Goal: Task Accomplishment & Management: Use online tool/utility

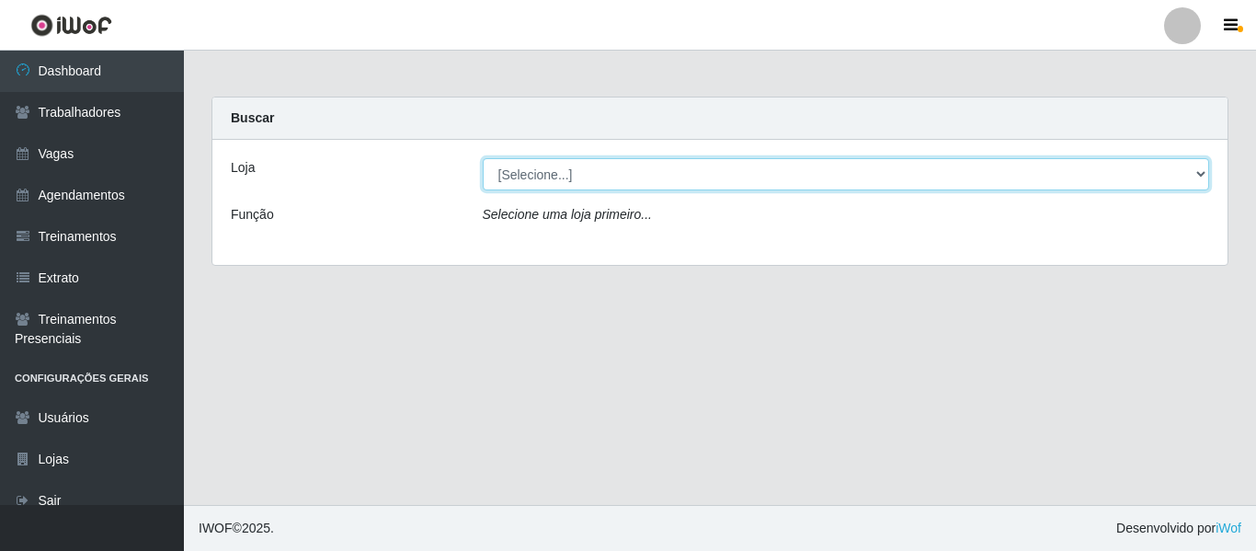
click at [643, 179] on select "[Selecione...] Varejão Supermercados" at bounding box center [846, 174] width 727 height 32
select select "237"
click at [483, 158] on select "[Selecione...] Varejão Supermercados" at bounding box center [846, 174] width 727 height 32
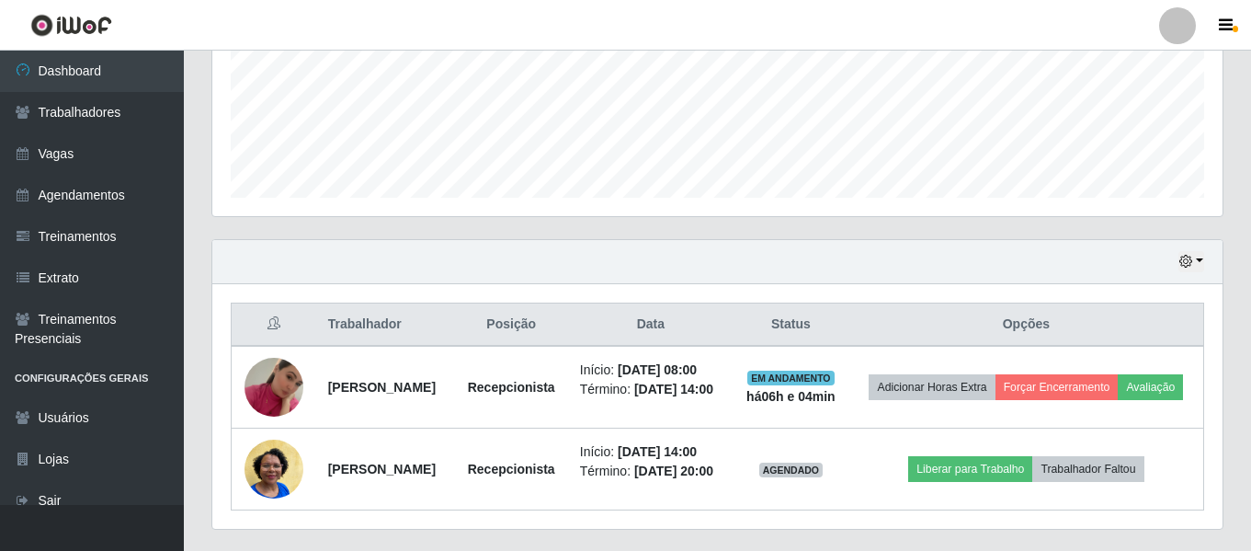
scroll to position [534, 0]
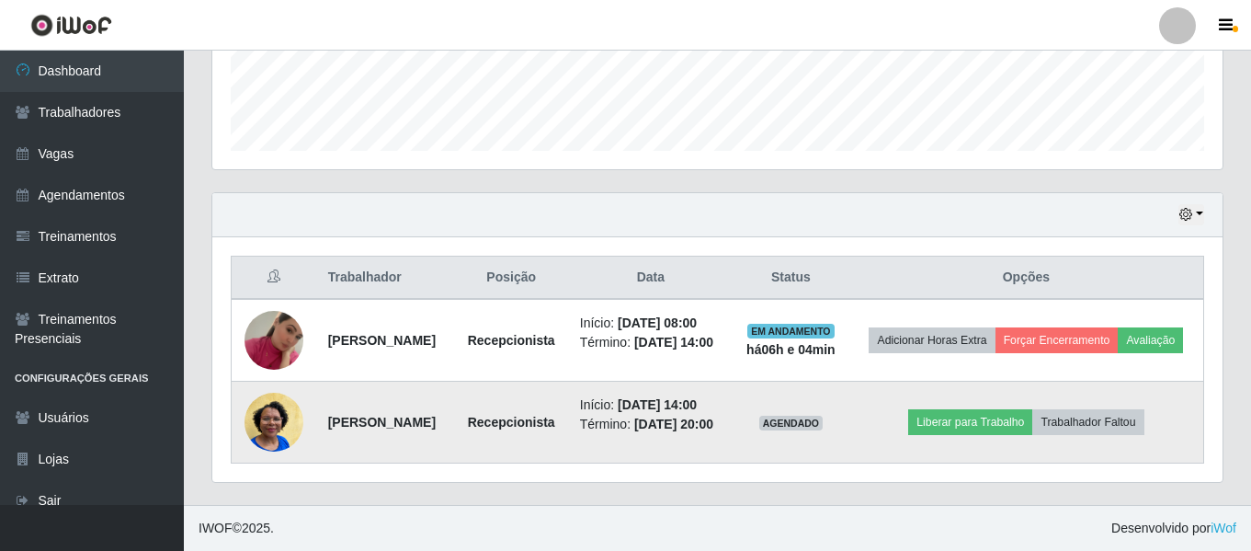
click at [286, 416] on img at bounding box center [274, 421] width 59 height 78
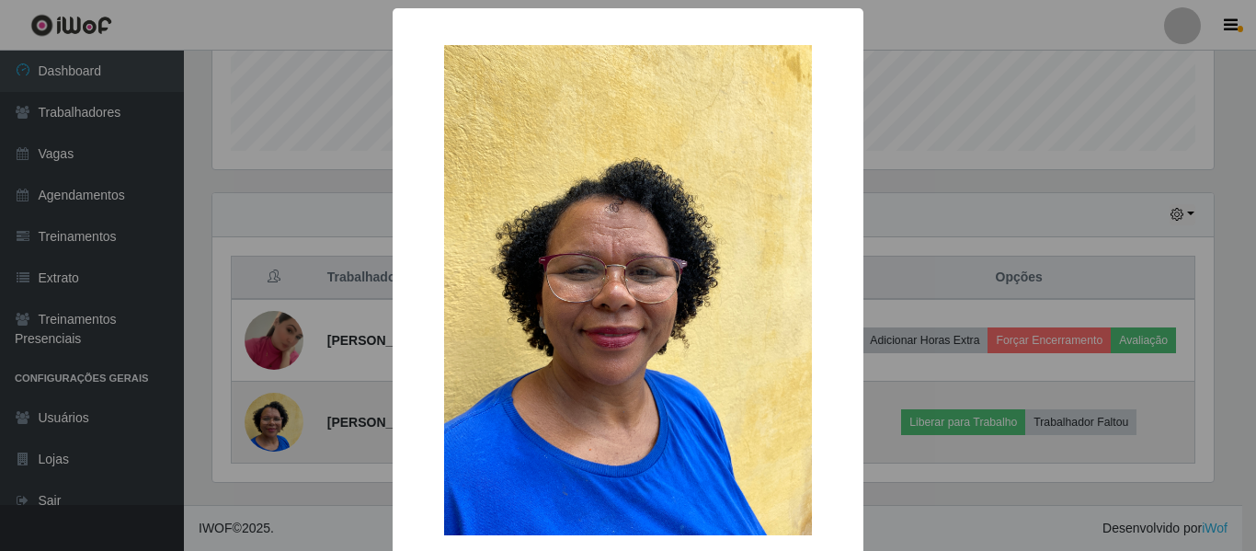
click at [282, 416] on div "× OK Cancel" at bounding box center [628, 275] width 1256 height 551
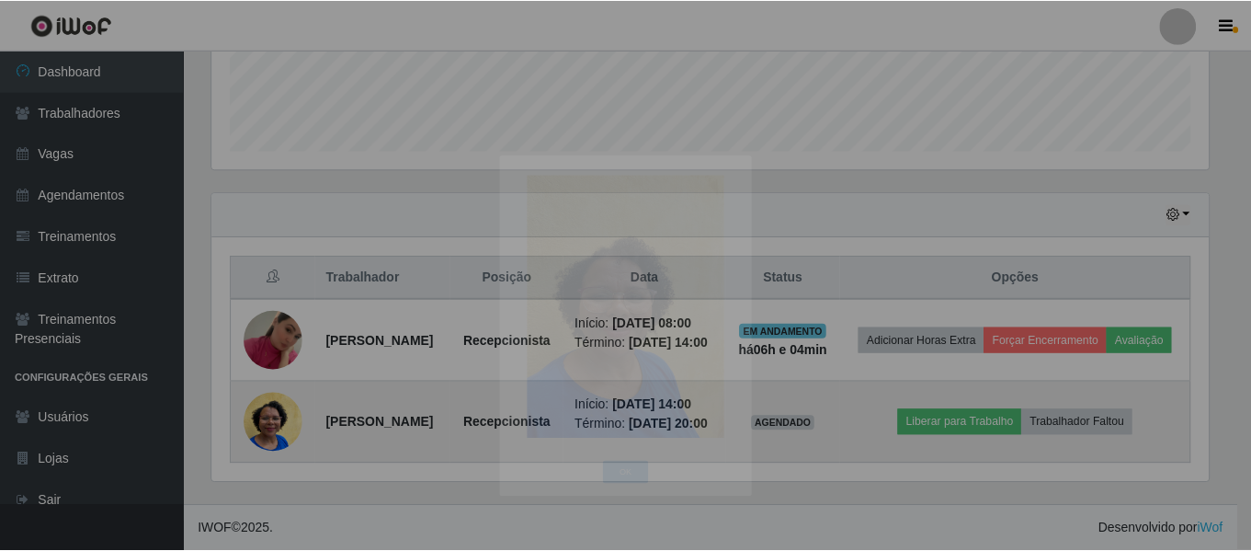
scroll to position [382, 1010]
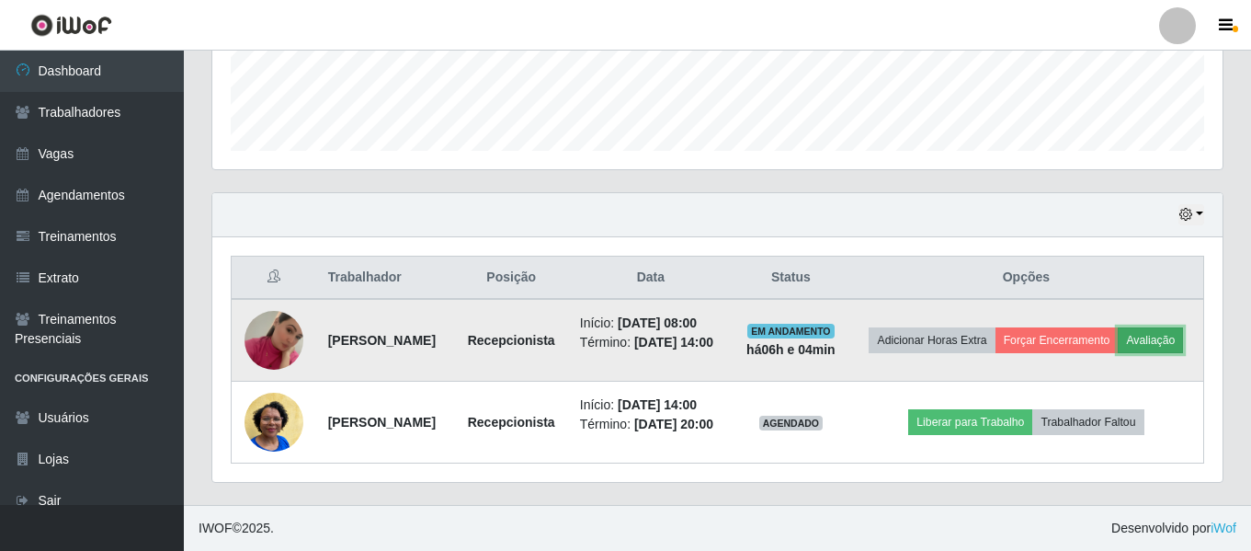
click at [1118, 330] on button "Avaliação" at bounding box center [1150, 340] width 65 height 26
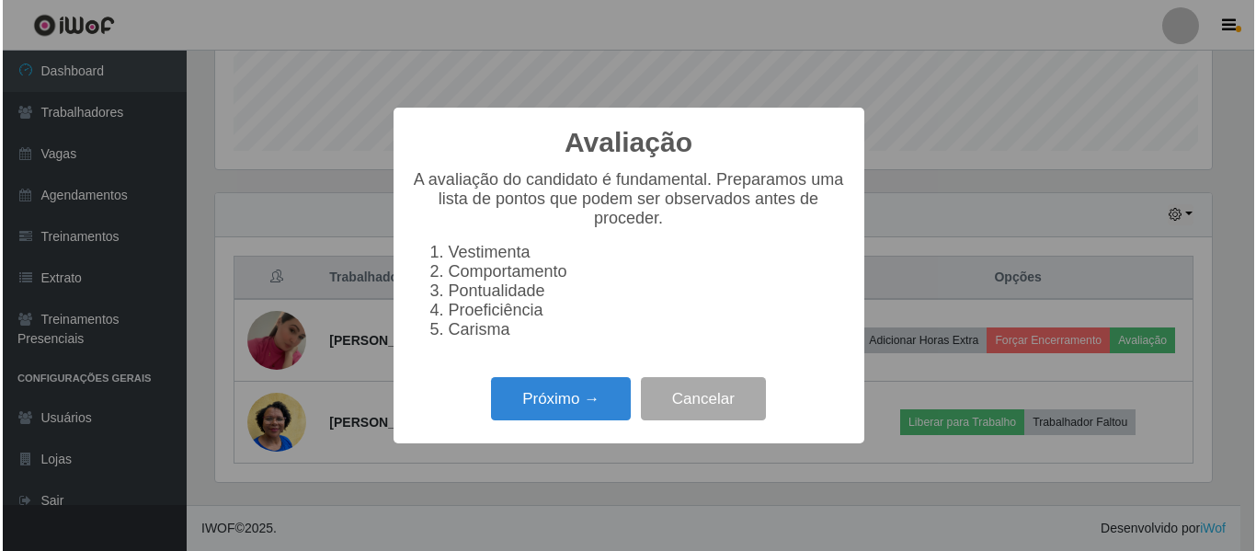
scroll to position [382, 1001]
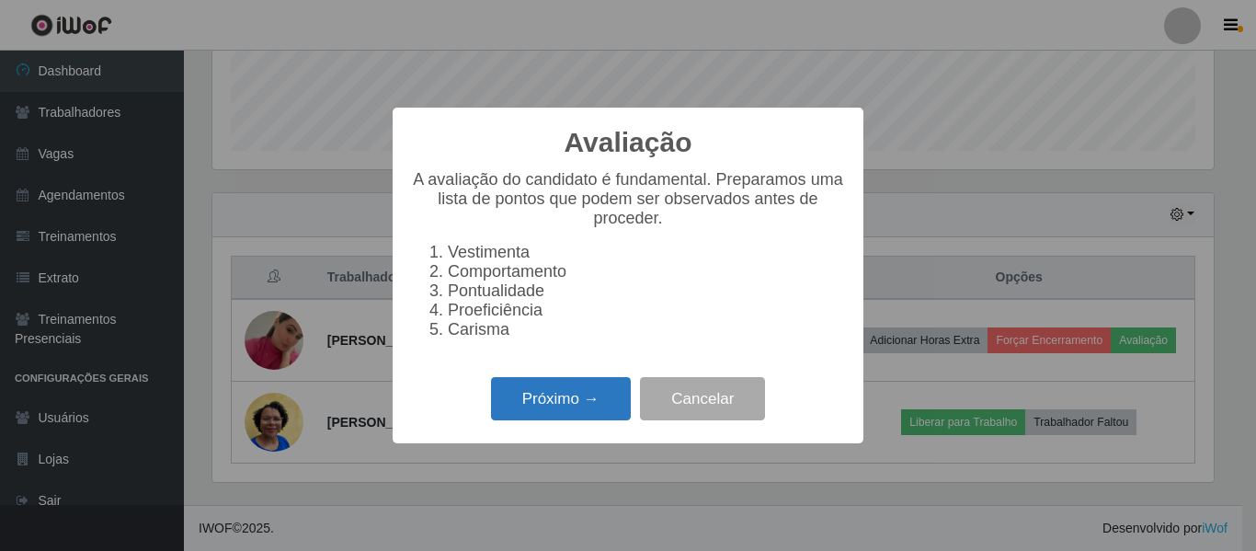
click at [510, 397] on button "Próximo →" at bounding box center [561, 398] width 140 height 43
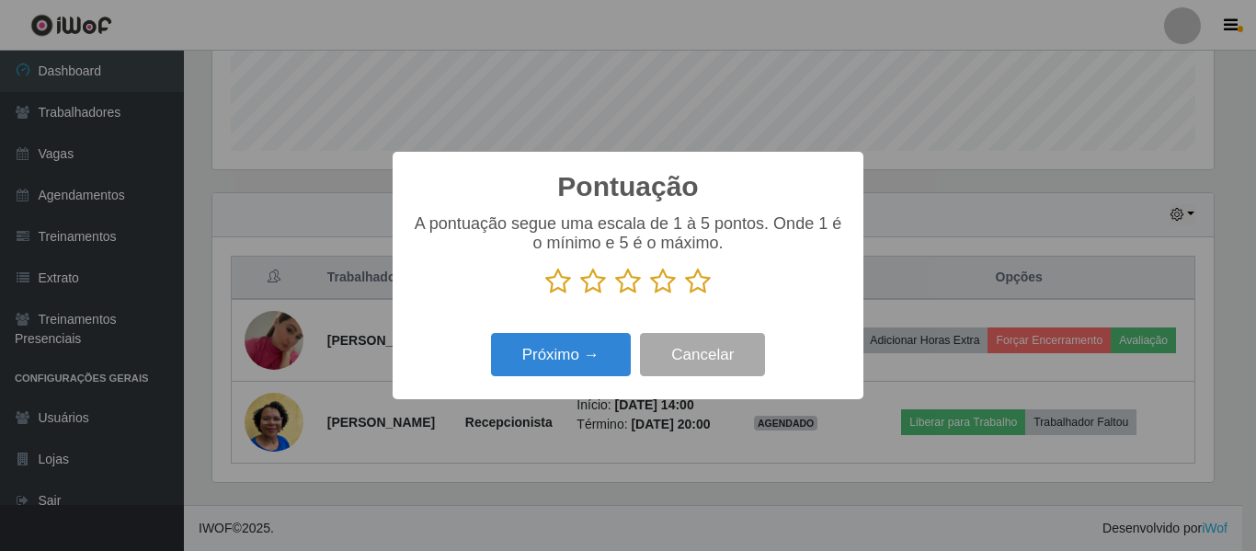
click at [635, 288] on icon at bounding box center [628, 282] width 26 height 28
click at [615, 295] on input "radio" at bounding box center [615, 295] width 0 height 0
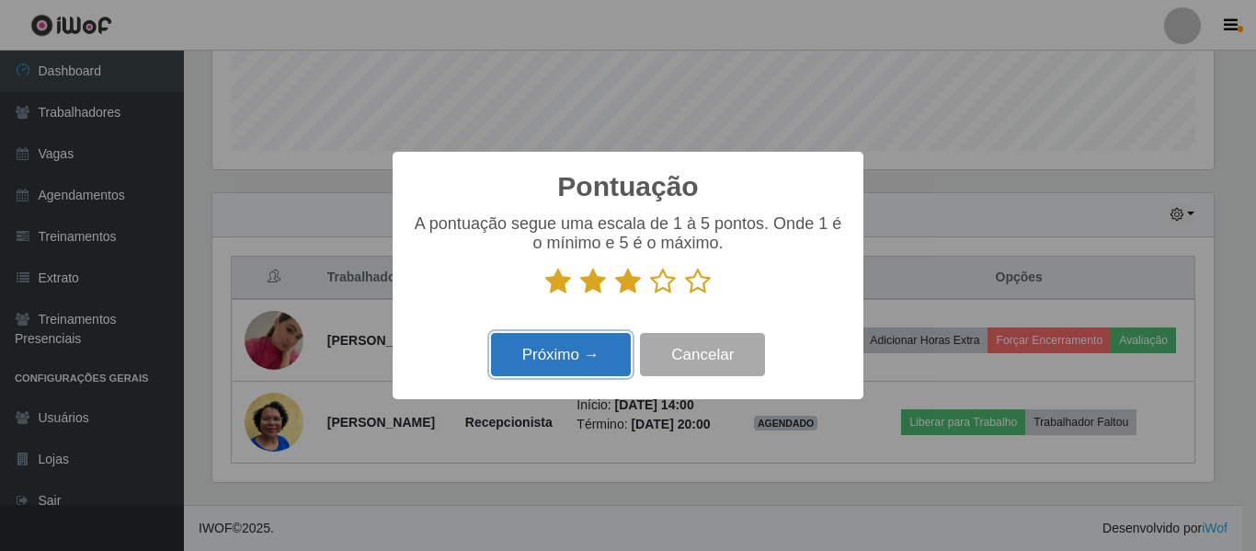
click at [599, 375] on button "Próximo →" at bounding box center [561, 354] width 140 height 43
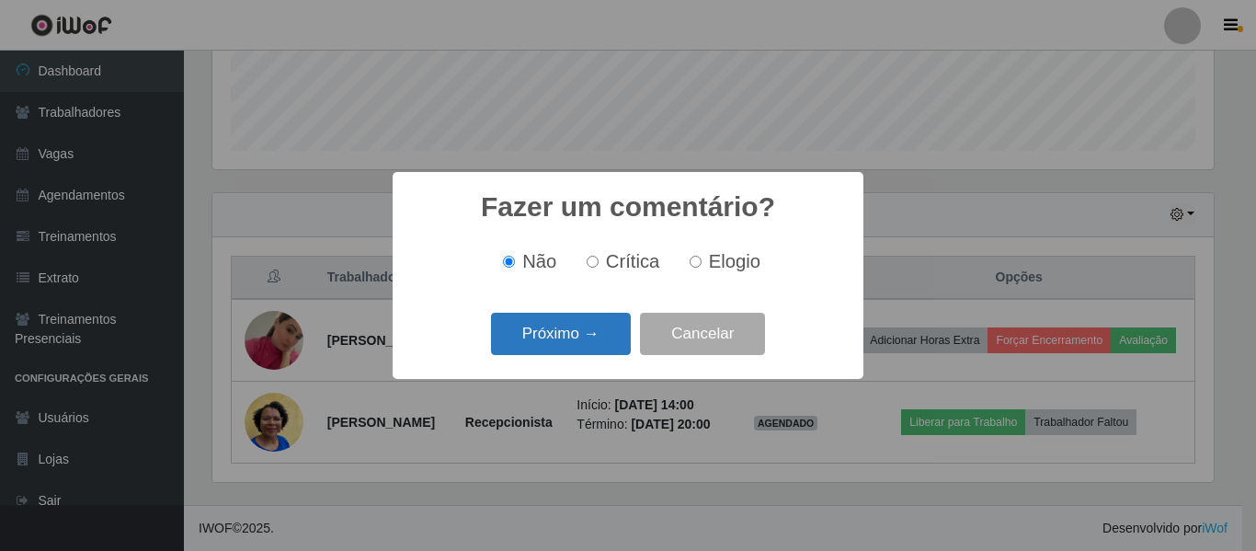
click at [595, 347] on button "Próximo →" at bounding box center [561, 334] width 140 height 43
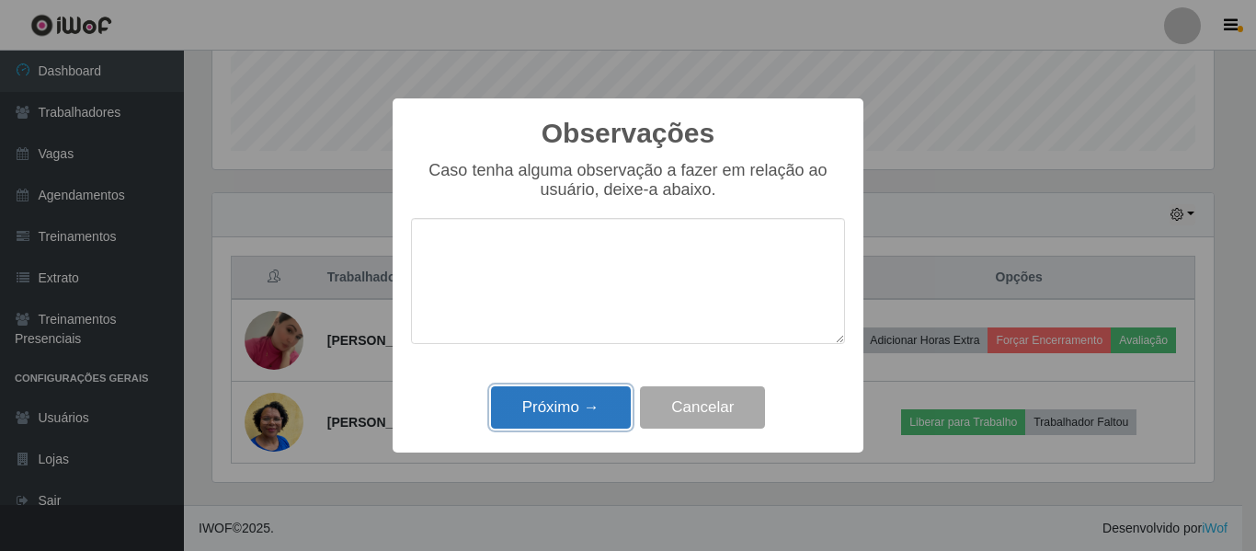
click at [574, 417] on button "Próximo →" at bounding box center [561, 407] width 140 height 43
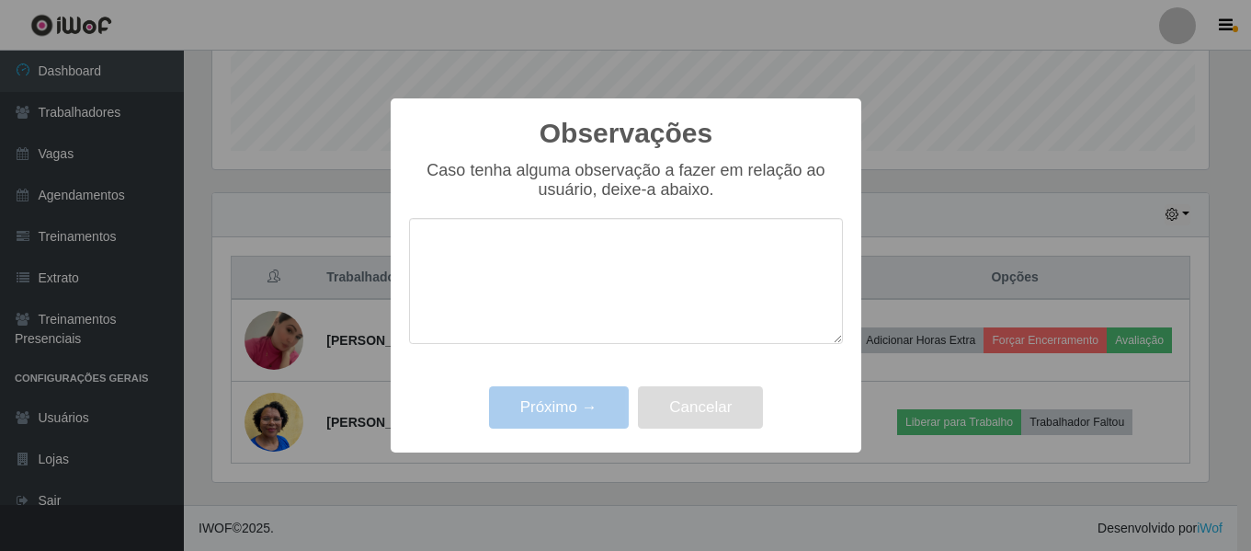
scroll to position [382, 1010]
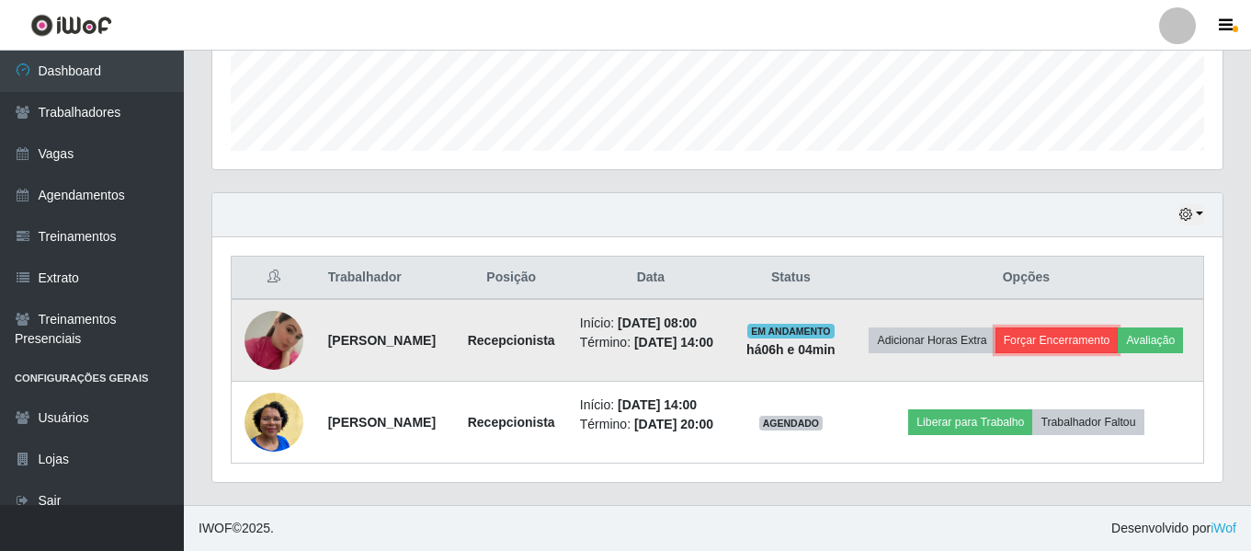
click at [1089, 327] on button "Forçar Encerramento" at bounding box center [1057, 340] width 123 height 26
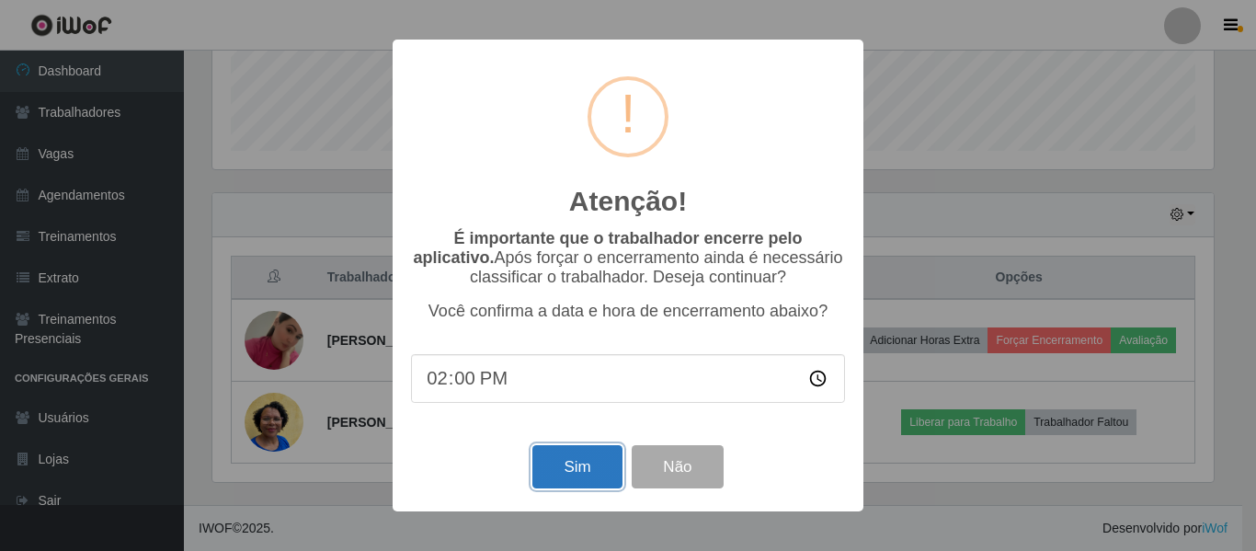
click at [591, 470] on button "Sim" at bounding box center [576, 466] width 89 height 43
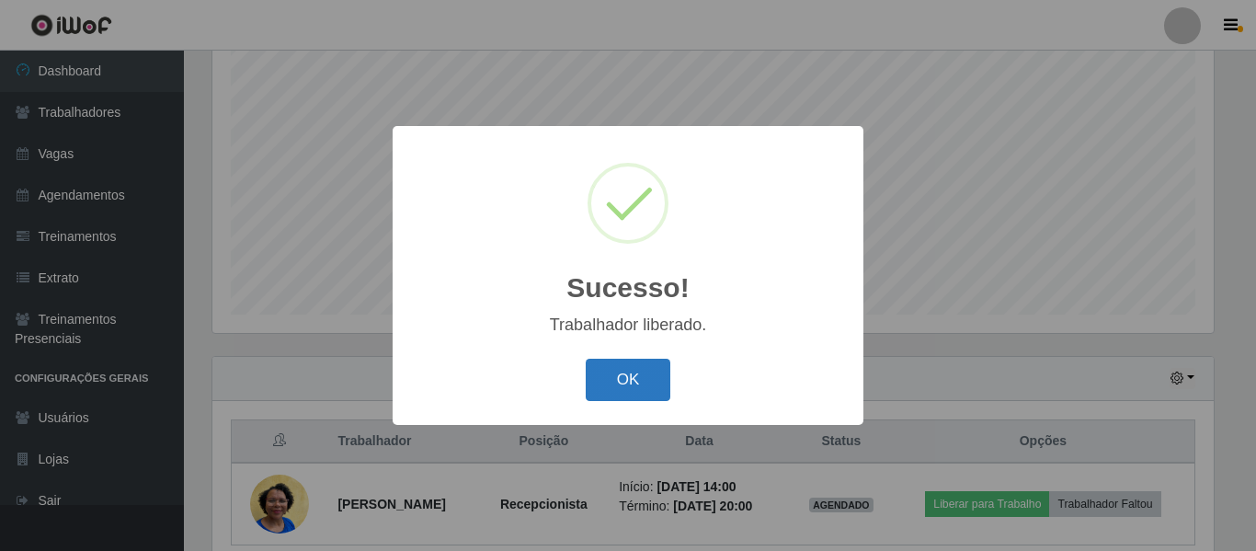
click at [650, 389] on button "OK" at bounding box center [629, 380] width 86 height 43
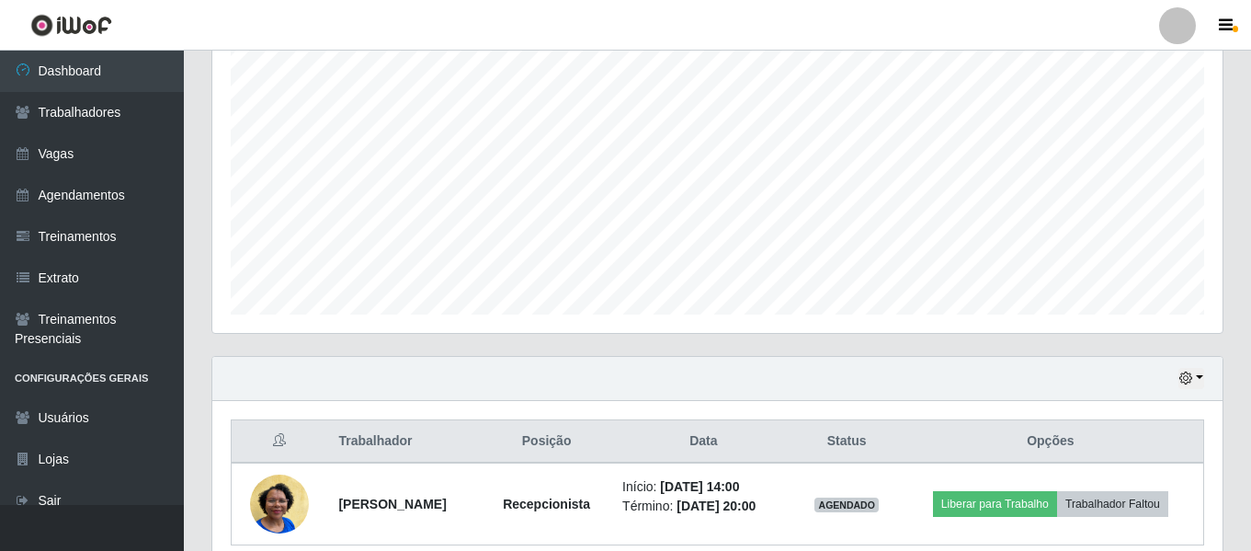
scroll to position [425, 0]
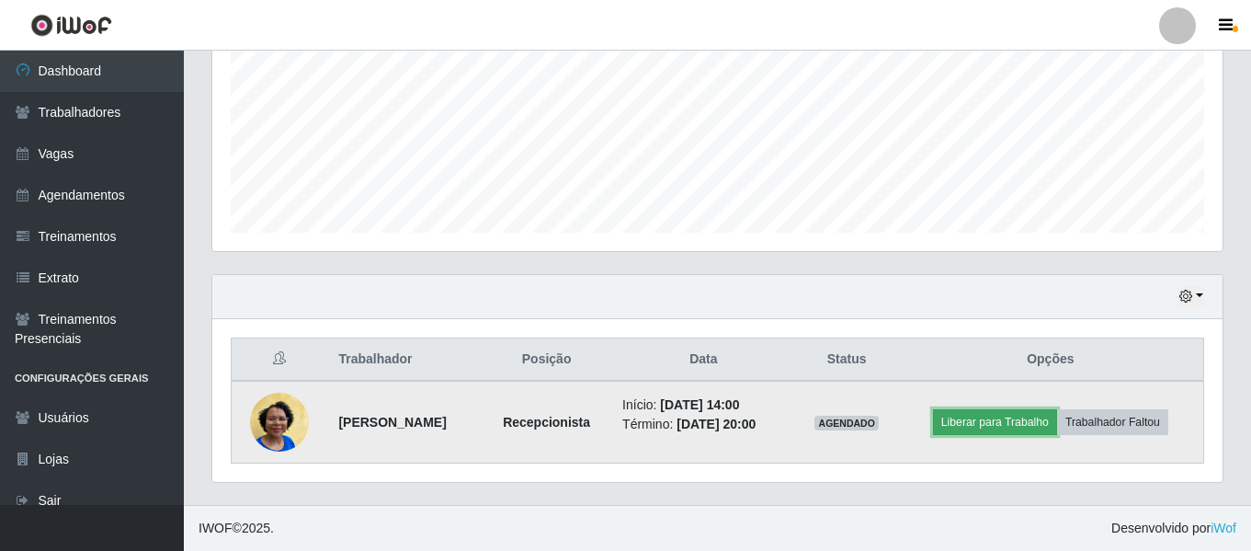
click at [994, 421] on button "Liberar para Trabalho" at bounding box center [995, 422] width 124 height 26
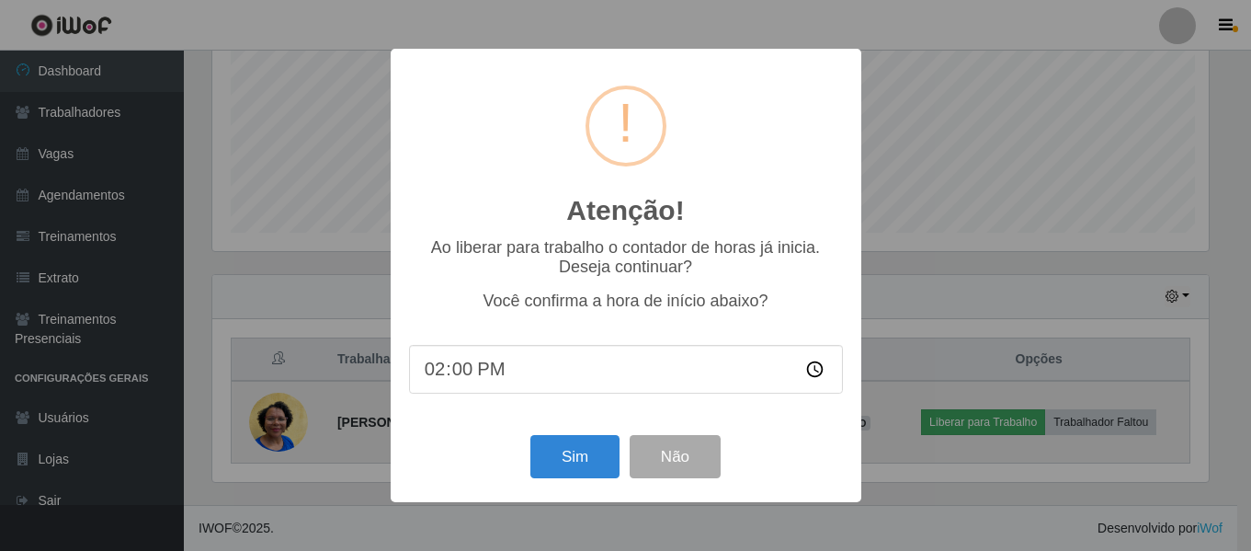
scroll to position [382, 1001]
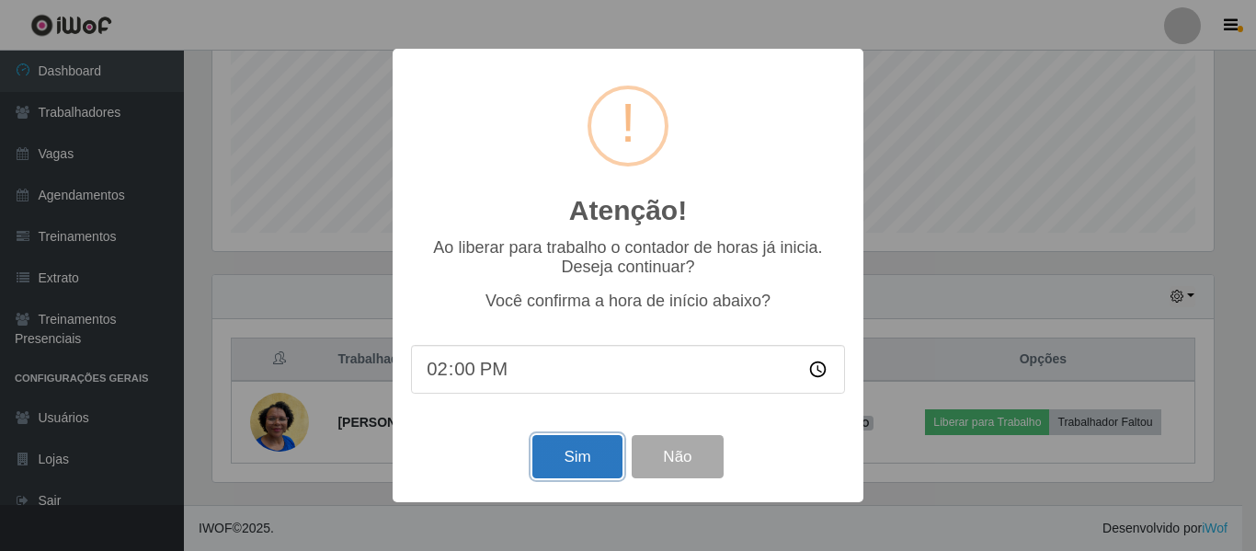
click at [576, 475] on button "Sim" at bounding box center [576, 456] width 89 height 43
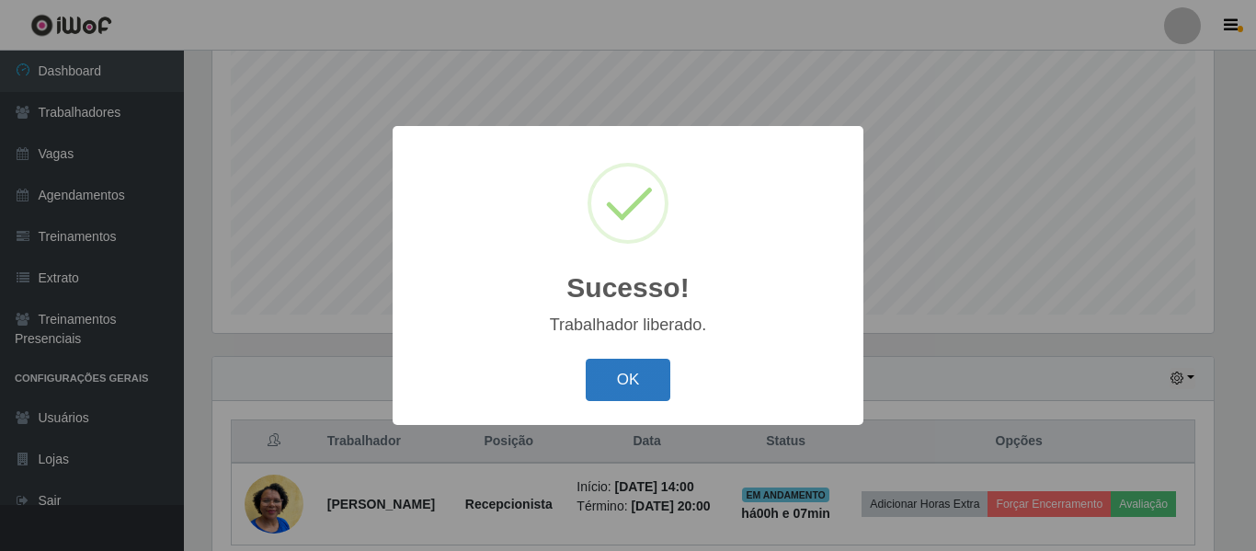
click at [600, 402] on button "OK" at bounding box center [629, 380] width 86 height 43
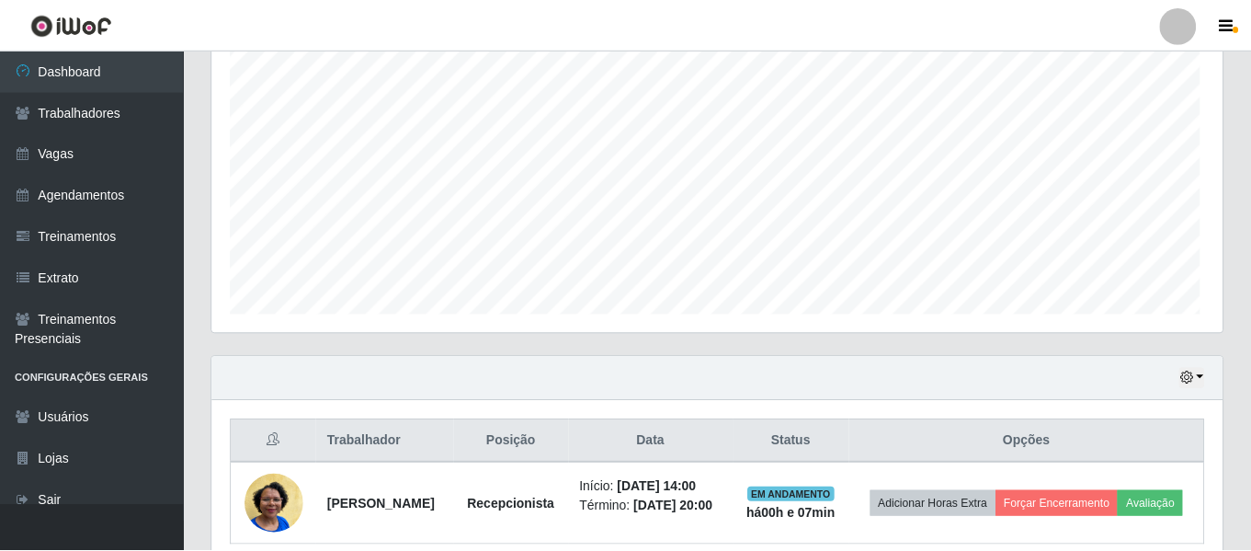
scroll to position [382, 1010]
